Goal: Task Accomplishment & Management: Use online tool/utility

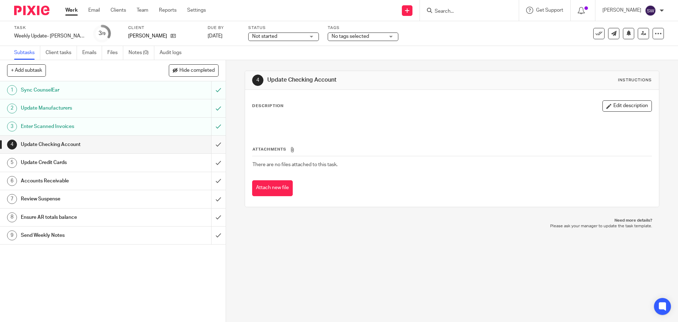
click at [214, 144] on input "submit" at bounding box center [113, 145] width 226 height 18
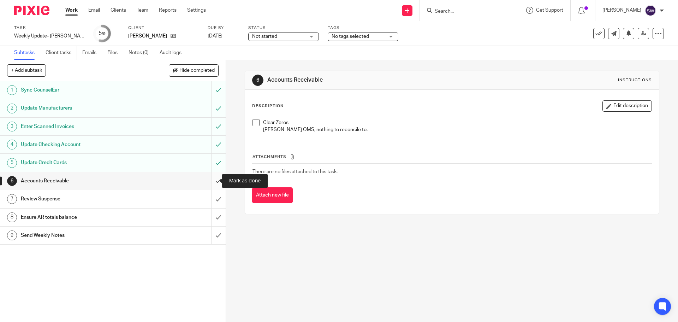
click at [215, 178] on input "submit" at bounding box center [113, 181] width 226 height 18
